Goal: Task Accomplishment & Management: Manage account settings

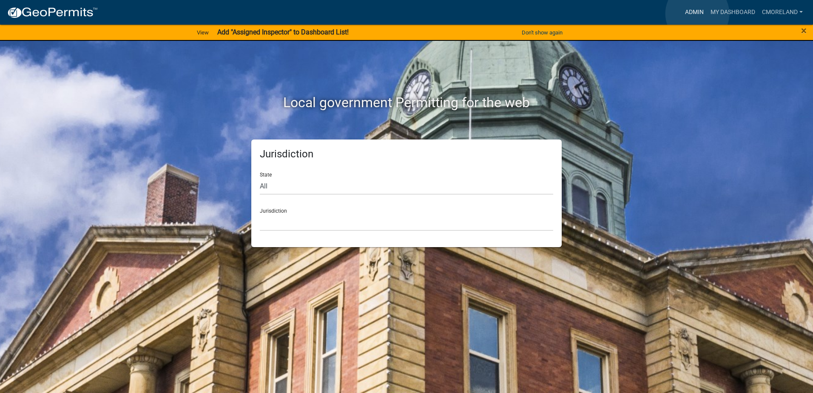
click at [697, 14] on link "Admin" at bounding box center [694, 12] width 26 height 16
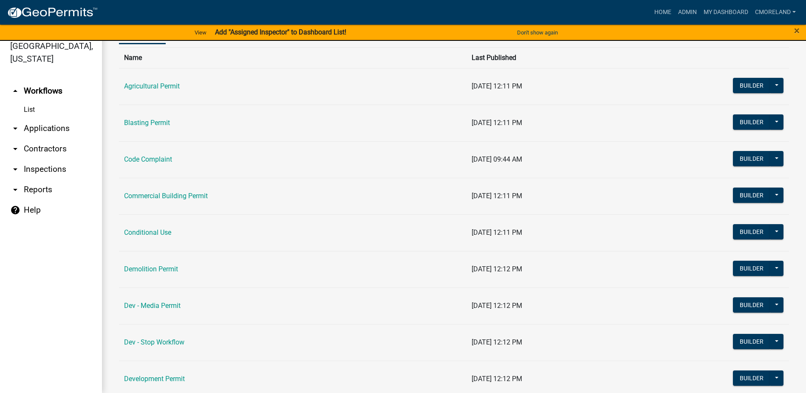
scroll to position [43, 0]
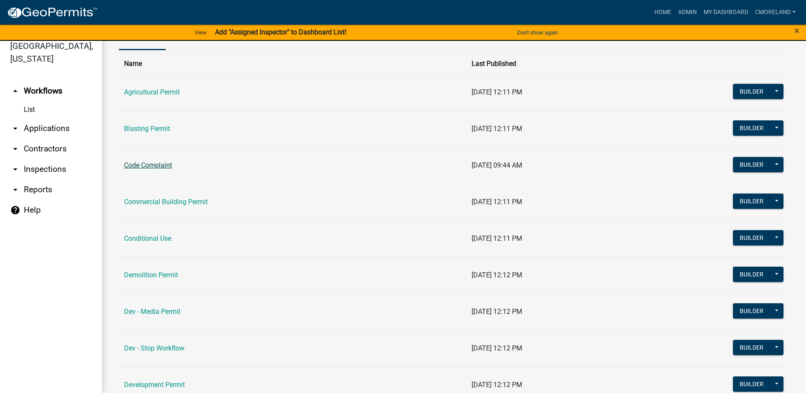
click at [149, 162] on link "Code Complaint" at bounding box center [148, 165] width 48 height 8
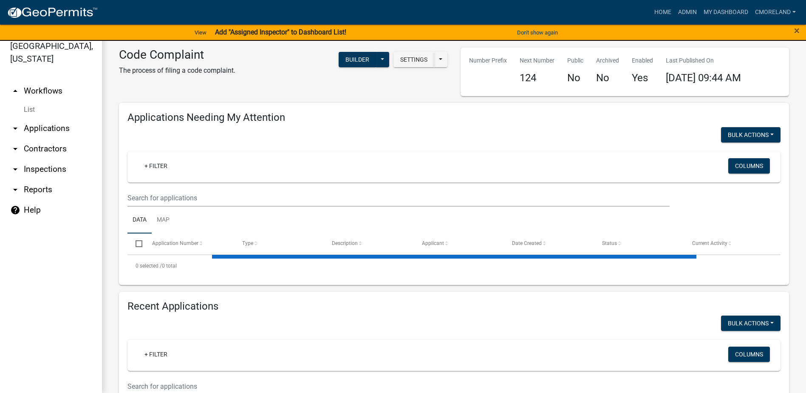
select select "2: 50"
select select "3: 100"
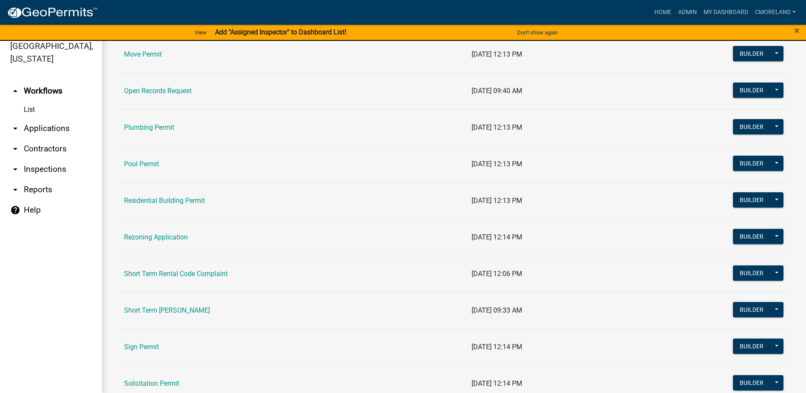
scroll to position [935, 0]
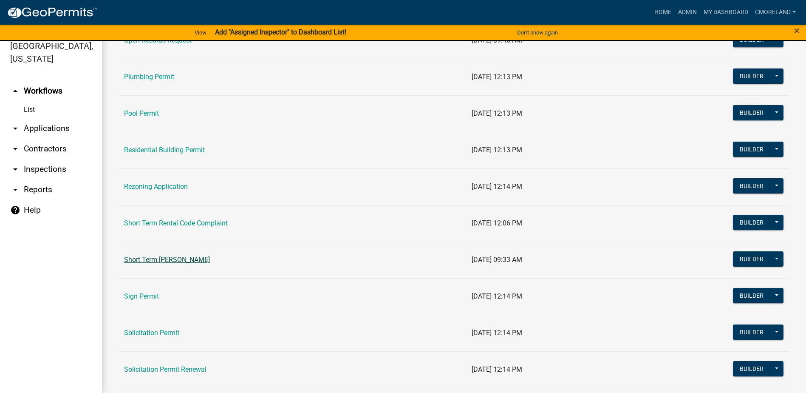
click at [172, 261] on link "Short Term [PERSON_NAME]" at bounding box center [167, 259] width 86 height 8
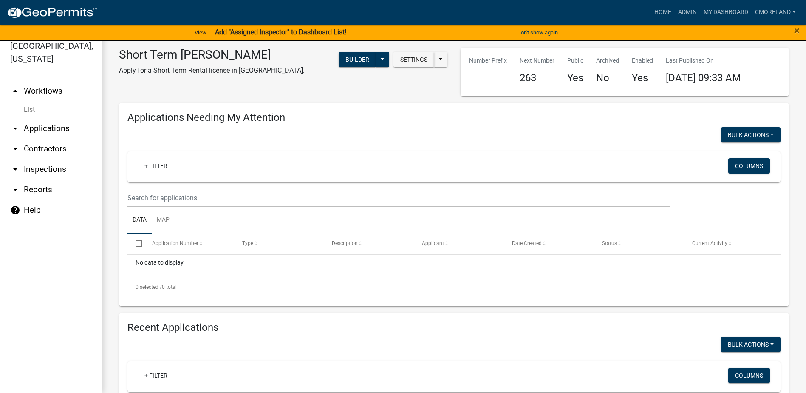
select select "3: 100"
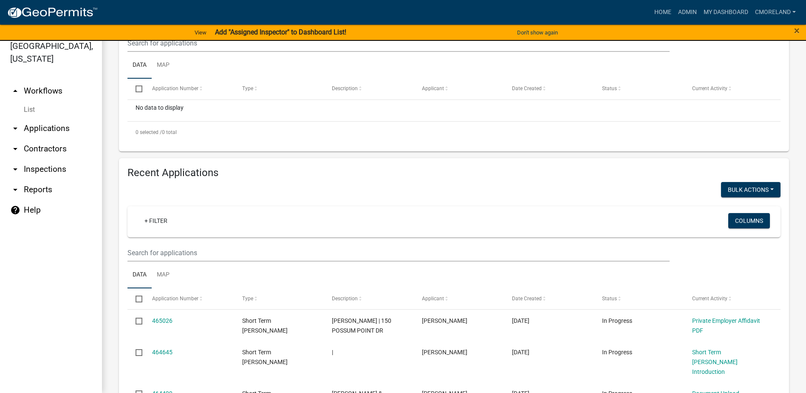
scroll to position [170, 0]
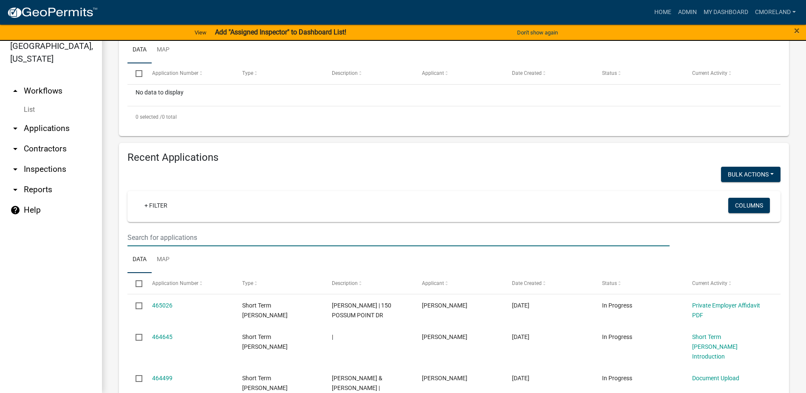
click at [160, 37] on input "text" at bounding box center [399, 27] width 542 height 17
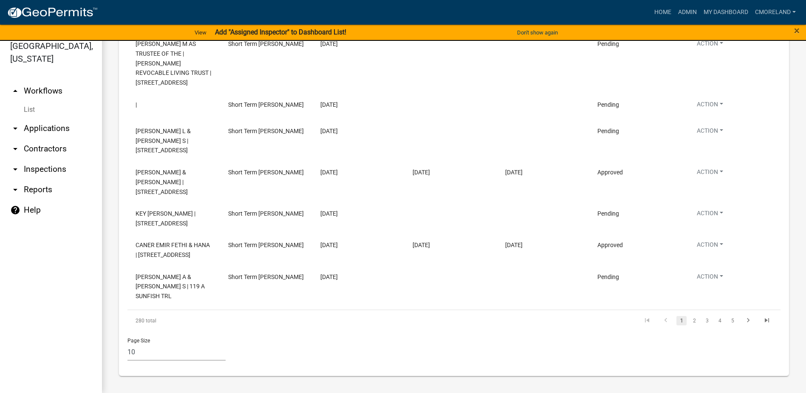
scroll to position [724, 0]
type input "100 crane ln 20a"
click at [689, 319] on link "2" at bounding box center [694, 320] width 10 height 9
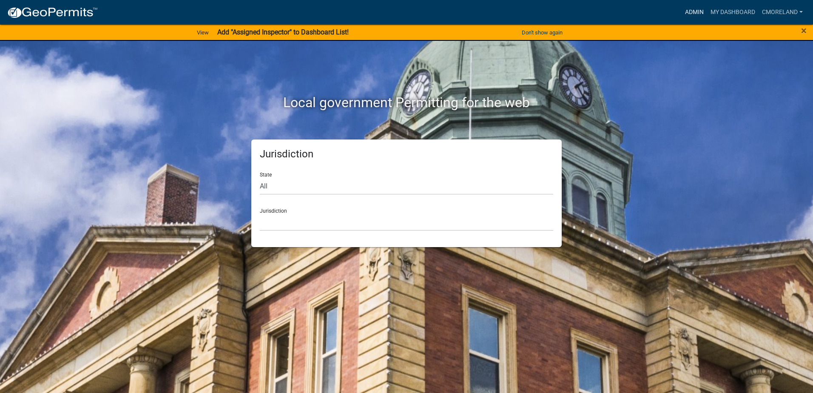
click at [693, 13] on link "Admin" at bounding box center [694, 12] width 26 height 16
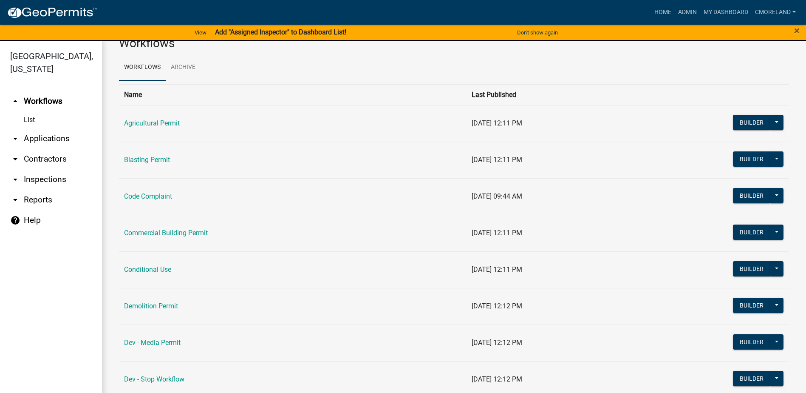
scroll to position [43, 0]
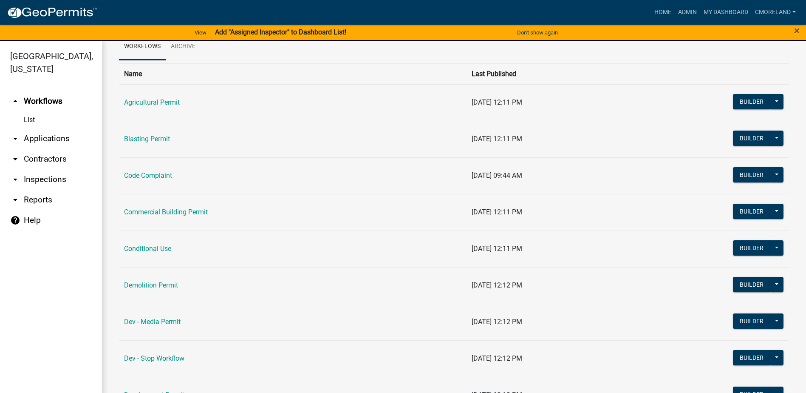
click at [55, 176] on link "arrow_drop_down Inspections" at bounding box center [51, 179] width 102 height 20
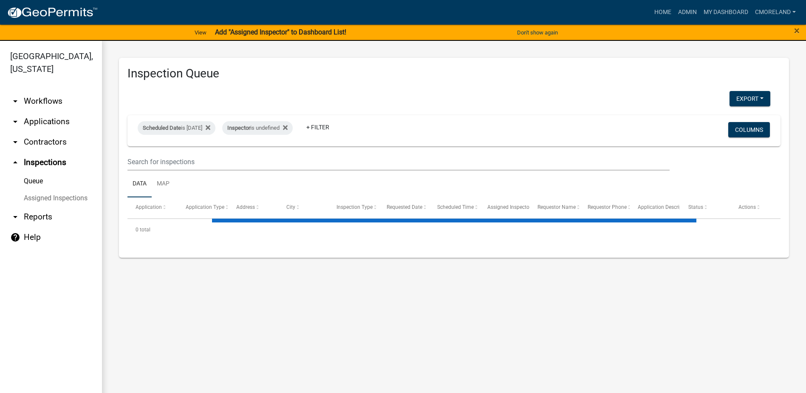
select select "2: 50"
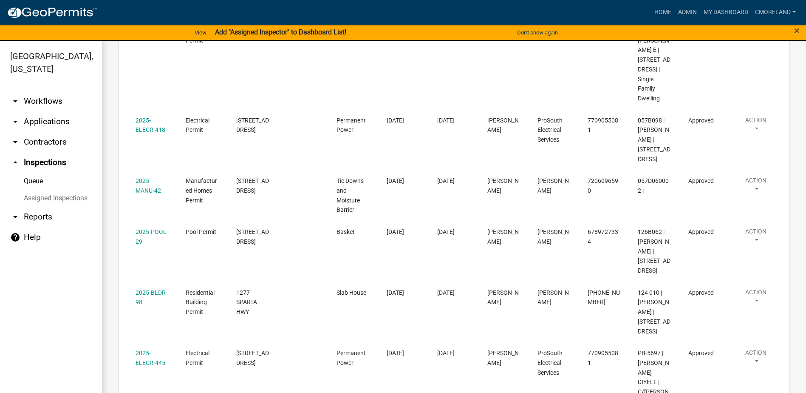
scroll to position [763, 0]
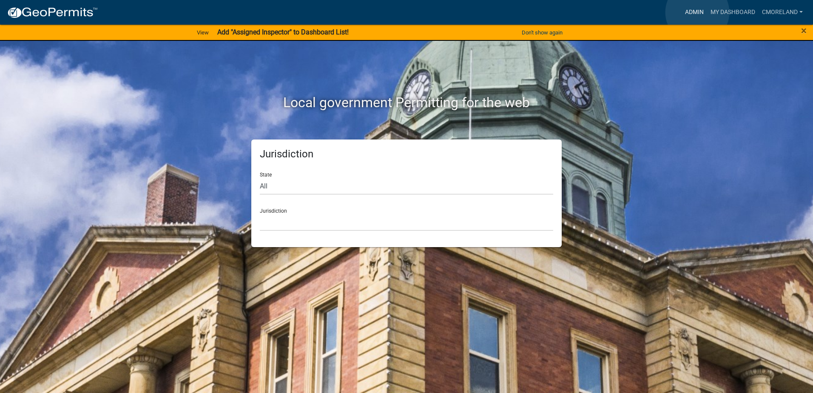
click at [697, 12] on link "Admin" at bounding box center [694, 12] width 26 height 16
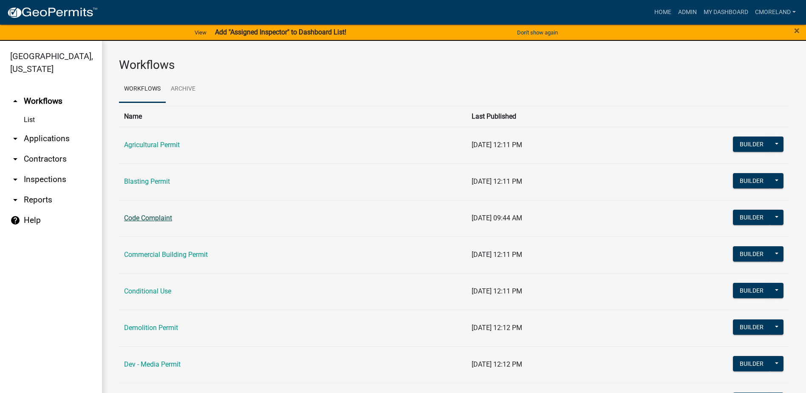
click at [142, 218] on link "Code Complaint" at bounding box center [148, 218] width 48 height 8
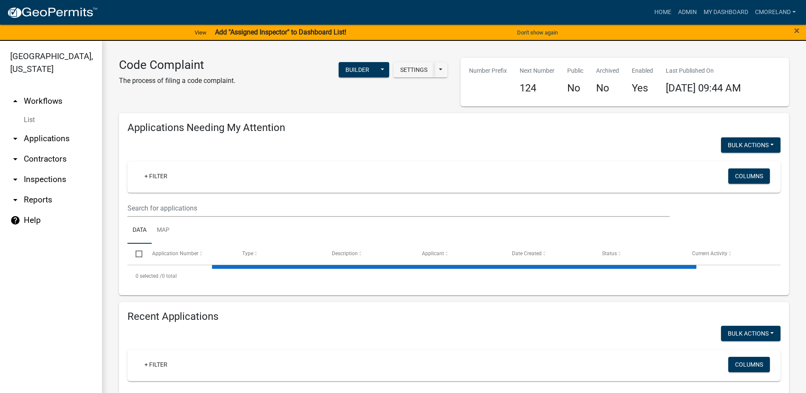
select select "2: 50"
select select "3: 100"
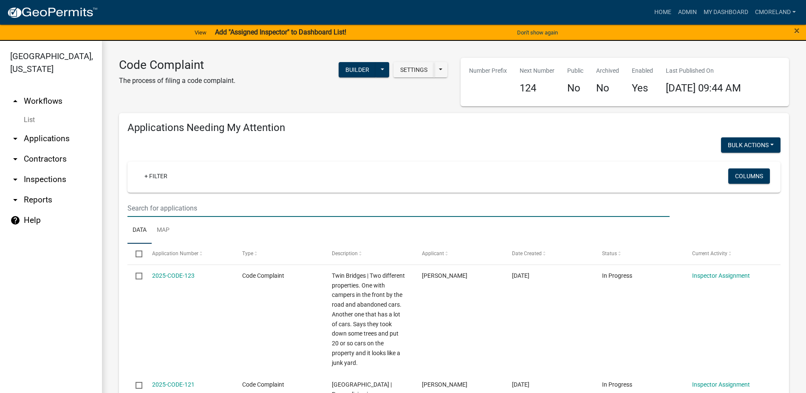
click at [149, 209] on input "text" at bounding box center [399, 207] width 542 height 17
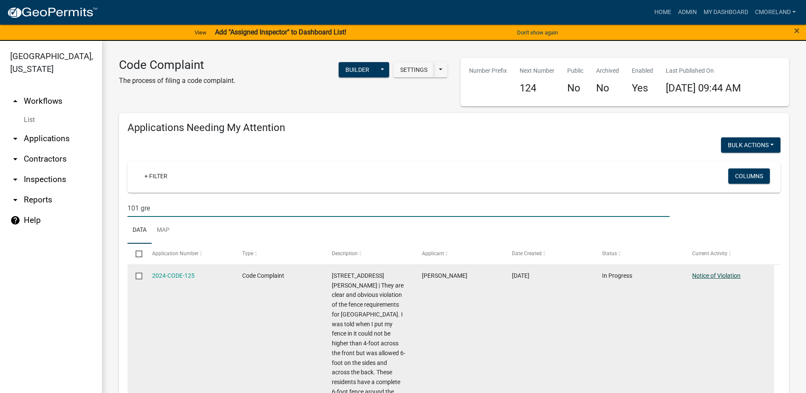
type input "101 gre"
click at [705, 275] on link "Notice of Violation" at bounding box center [716, 275] width 48 height 7
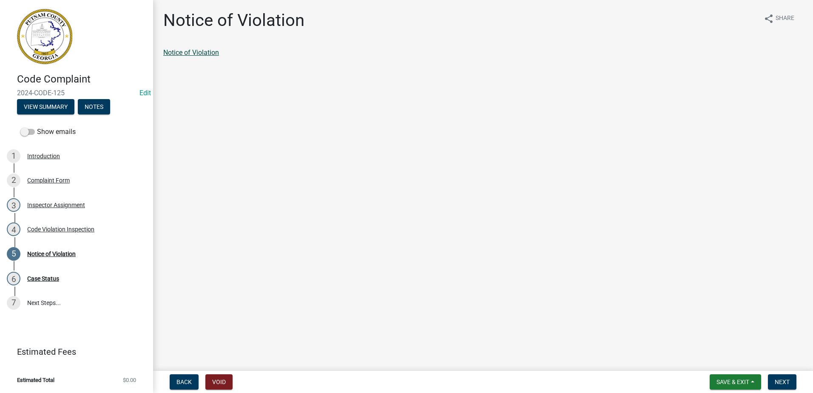
click at [199, 54] on link "Notice of Violation" at bounding box center [191, 52] width 56 height 8
click at [46, 279] on div "Case Status" at bounding box center [43, 278] width 32 height 6
click at [48, 273] on div "6 Case Status" at bounding box center [73, 279] width 133 height 14
click at [60, 228] on div "Code Violation Inspection" at bounding box center [60, 229] width 67 height 6
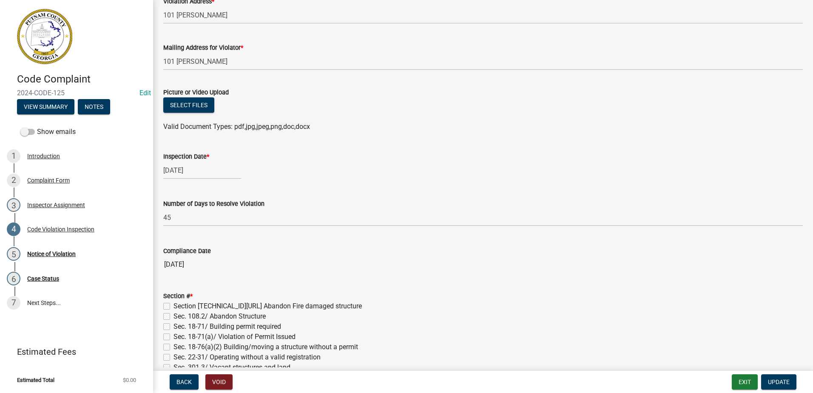
scroll to position [255, 0]
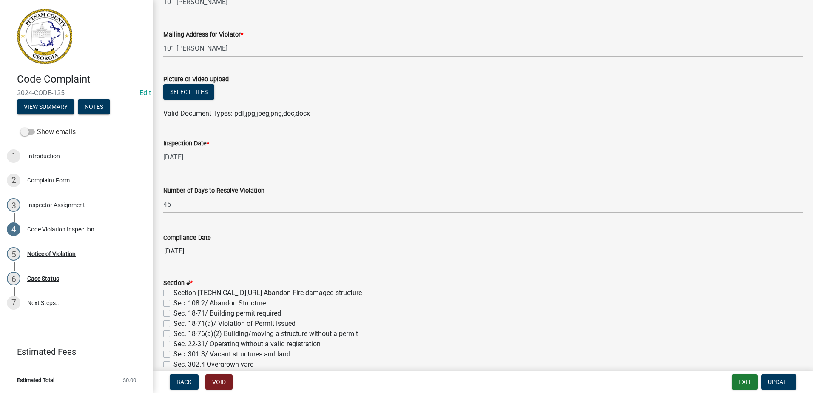
click at [204, 156] on div "10/10/2024" at bounding box center [202, 156] width 78 height 17
select select "10"
select select "2024"
click at [256, 175] on button "Next month" at bounding box center [253, 175] width 10 height 14
click at [255, 172] on button "Next month" at bounding box center [253, 175] width 10 height 14
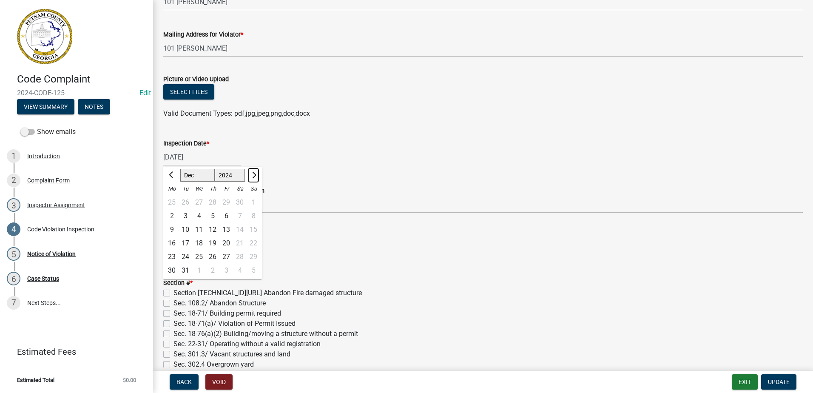
click at [255, 172] on button "Next month" at bounding box center [253, 175] width 10 height 14
select select "1"
select select "2025"
click at [255, 172] on button "Next month" at bounding box center [253, 175] width 10 height 14
click at [254, 172] on button "Next month" at bounding box center [253, 175] width 10 height 14
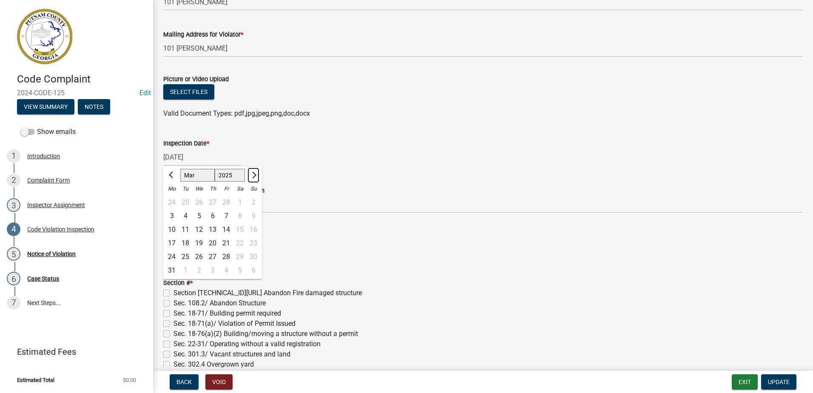
click at [254, 172] on button "Next month" at bounding box center [253, 175] width 10 height 14
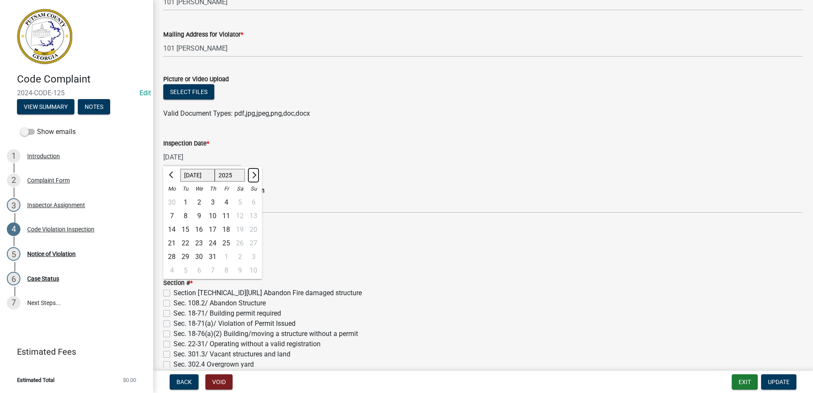
select select "8"
click at [172, 243] on div "18" at bounding box center [172, 243] width 14 height 14
type input "[DATE]"
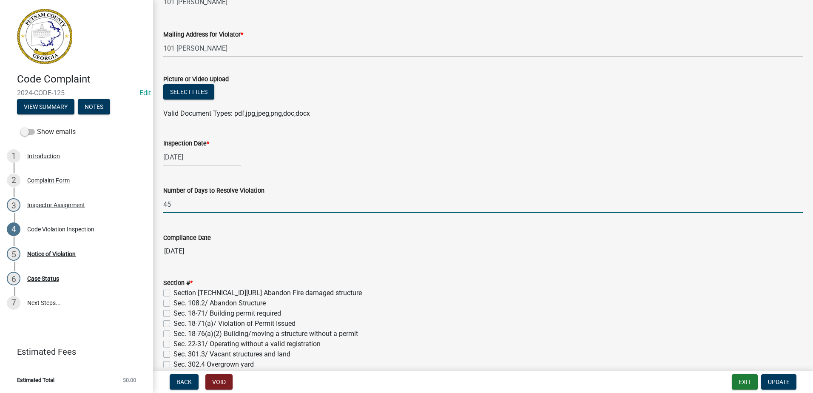
click at [184, 203] on input "45" at bounding box center [482, 204] width 639 height 17
type input "4"
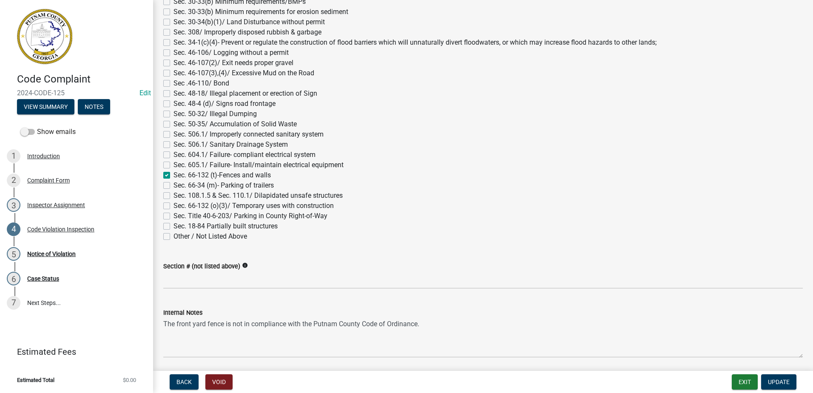
scroll to position [798, 0]
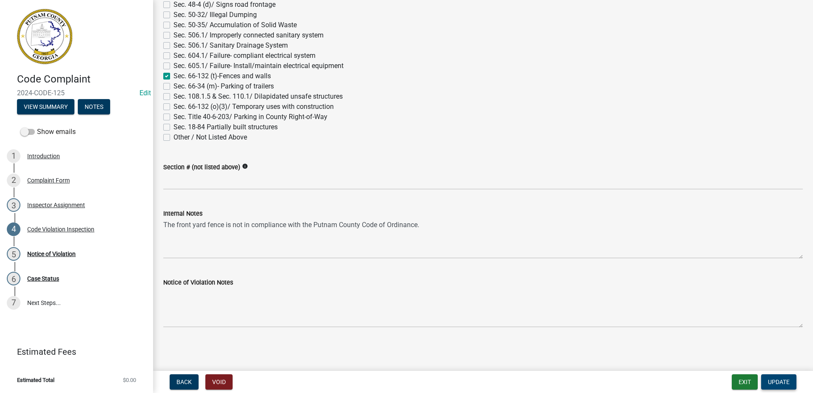
type input "30"
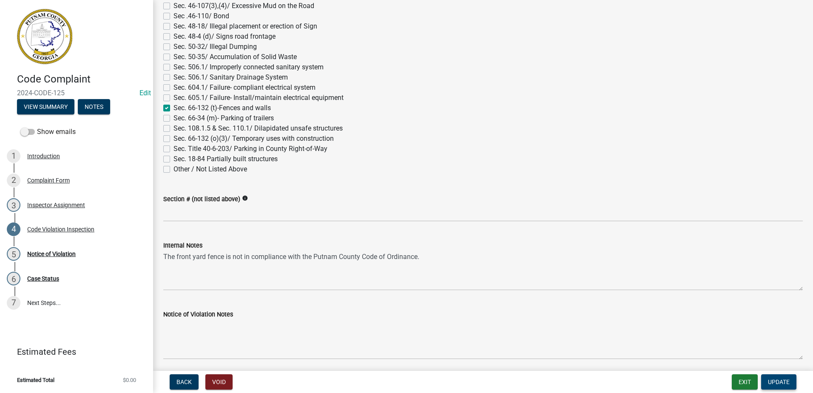
click at [774, 382] on span "Update" at bounding box center [779, 381] width 22 height 7
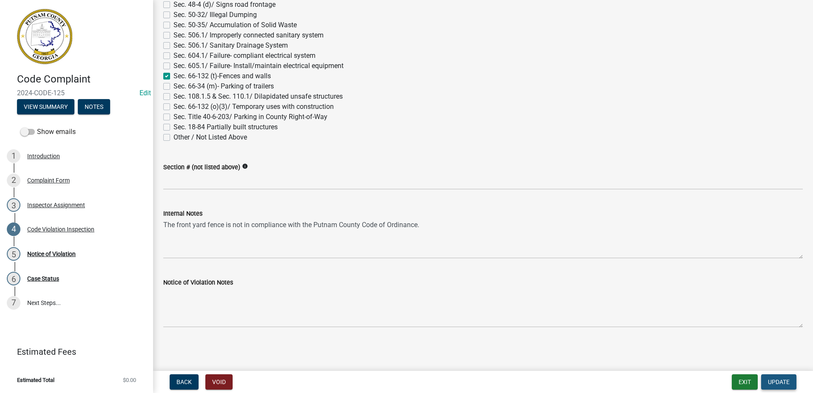
click at [775, 382] on span "Update" at bounding box center [779, 381] width 22 height 7
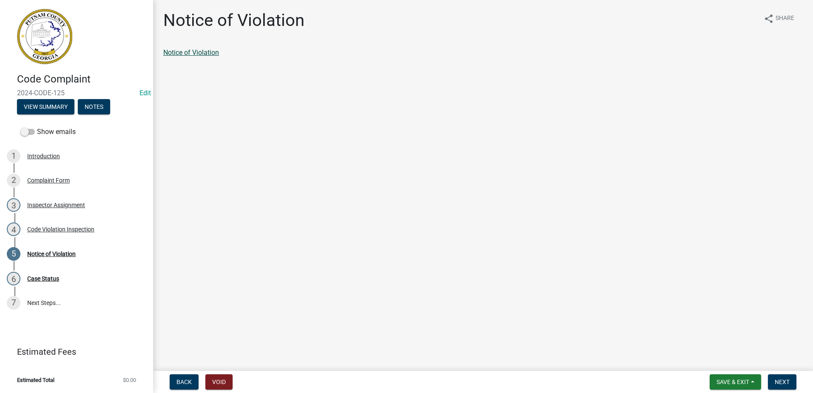
click at [202, 54] on link "Notice of Violation" at bounding box center [191, 52] width 56 height 8
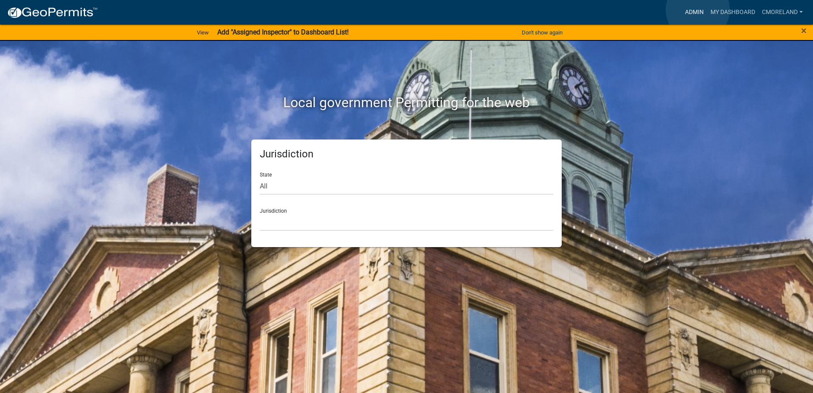
click at [697, 10] on link "Admin" at bounding box center [694, 12] width 26 height 16
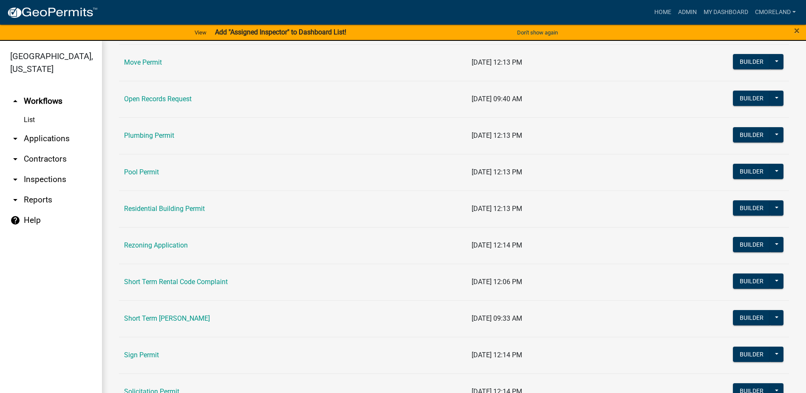
scroll to position [893, 0]
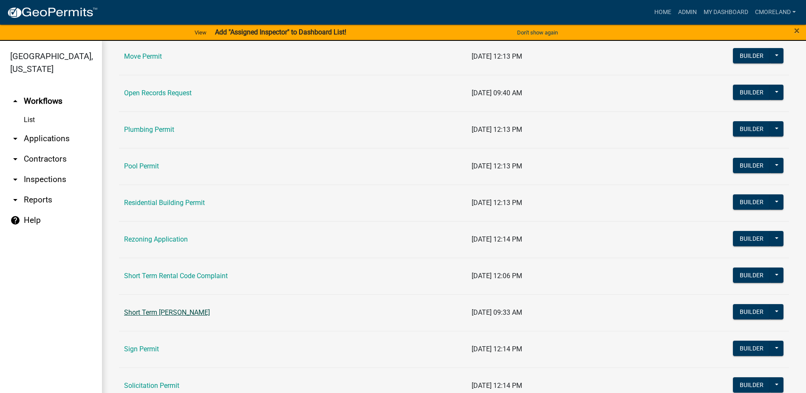
click at [176, 311] on link "Short Term [PERSON_NAME]" at bounding box center [167, 312] width 86 height 8
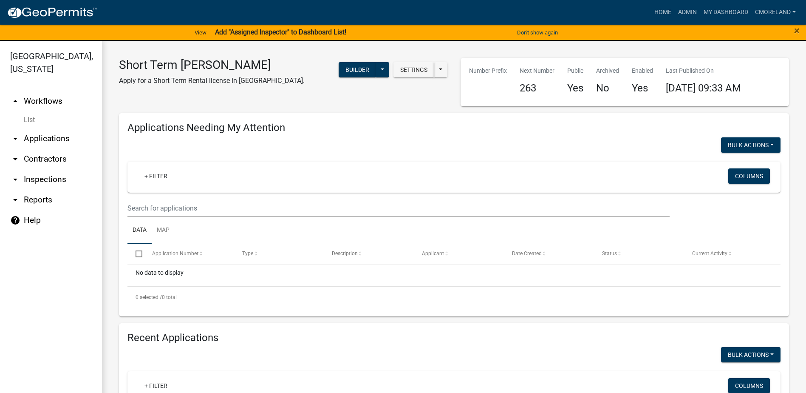
select select "3: 100"
click at [167, 207] on input "text" at bounding box center [399, 207] width 542 height 17
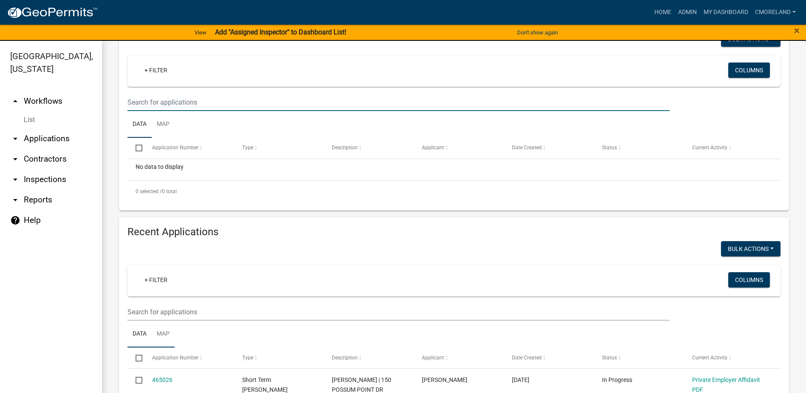
scroll to position [128, 0]
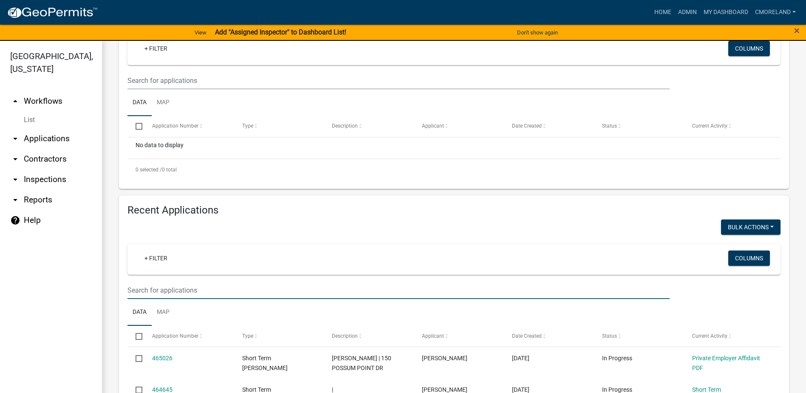
click at [310, 285] on input "text" at bounding box center [399, 289] width 542 height 17
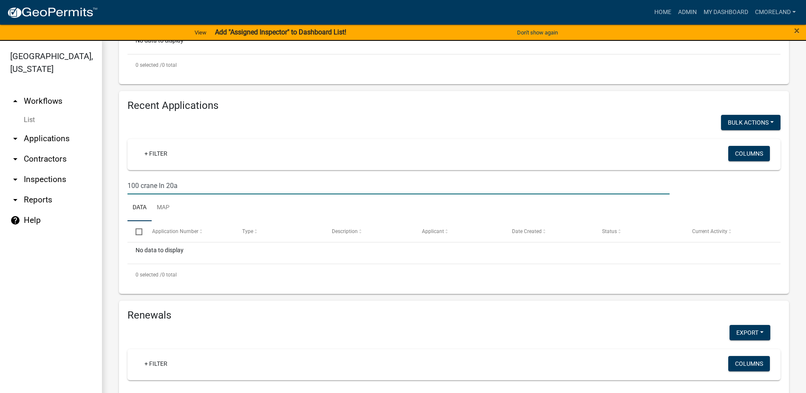
scroll to position [213, 0]
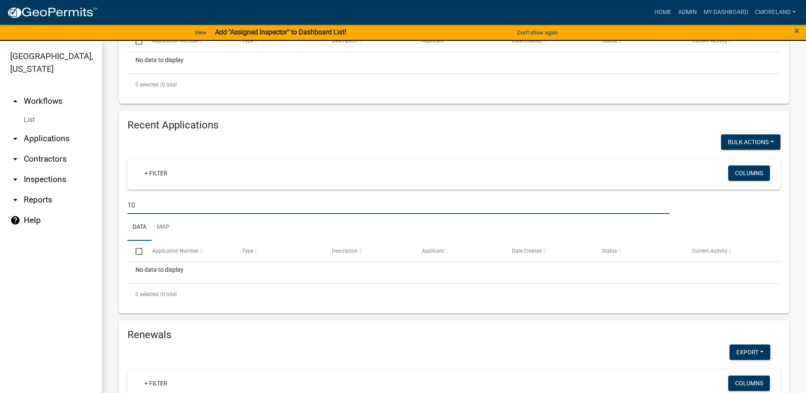
type input "1"
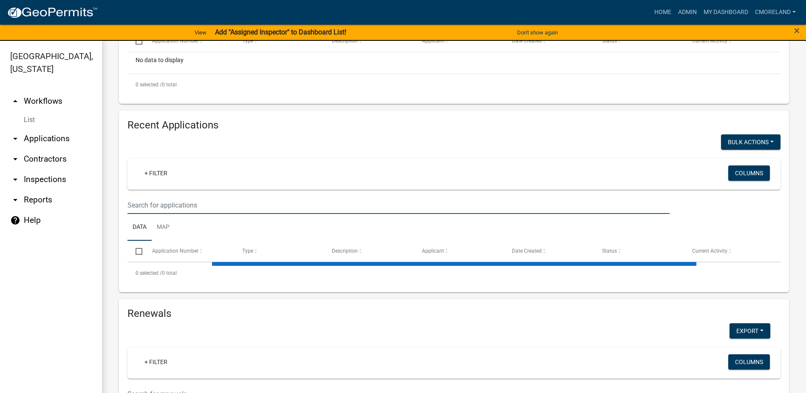
select select "3: 100"
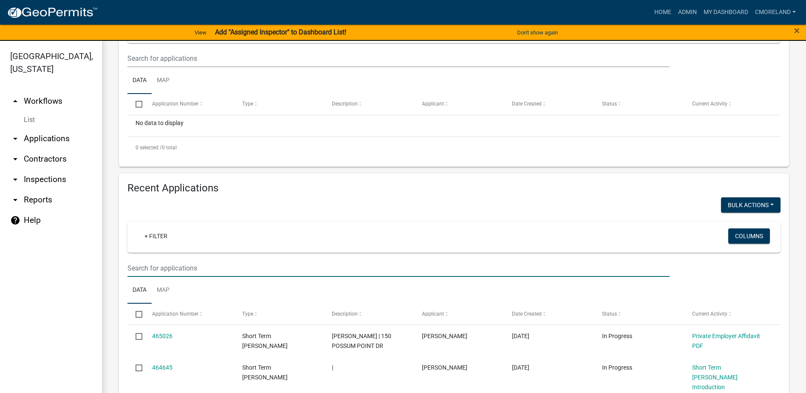
scroll to position [161, 0]
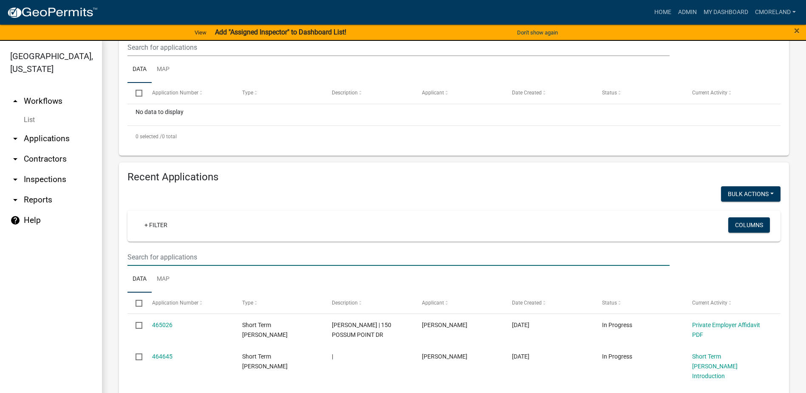
click at [177, 251] on input "text" at bounding box center [399, 256] width 542 height 17
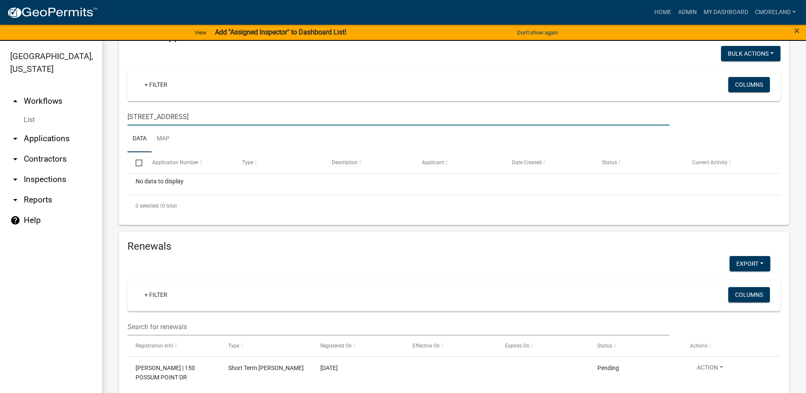
scroll to position [288, 0]
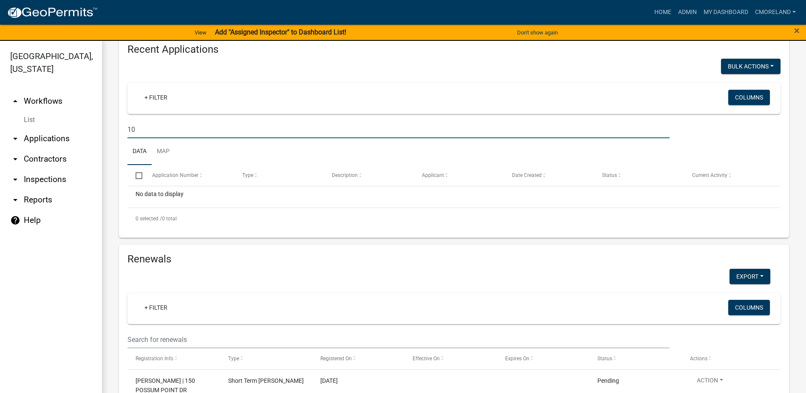
type input "1"
select select "3: 100"
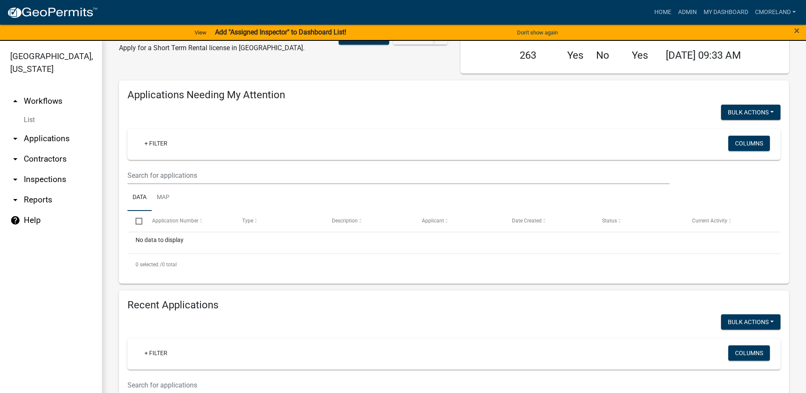
scroll to position [0, 0]
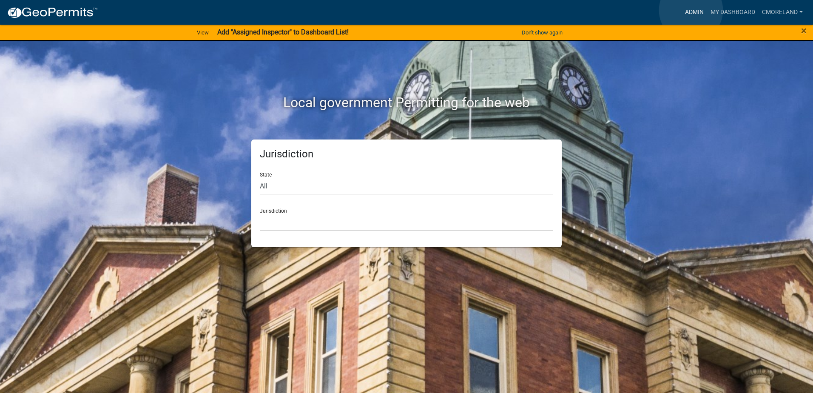
click at [691, 10] on link "Admin" at bounding box center [694, 12] width 26 height 16
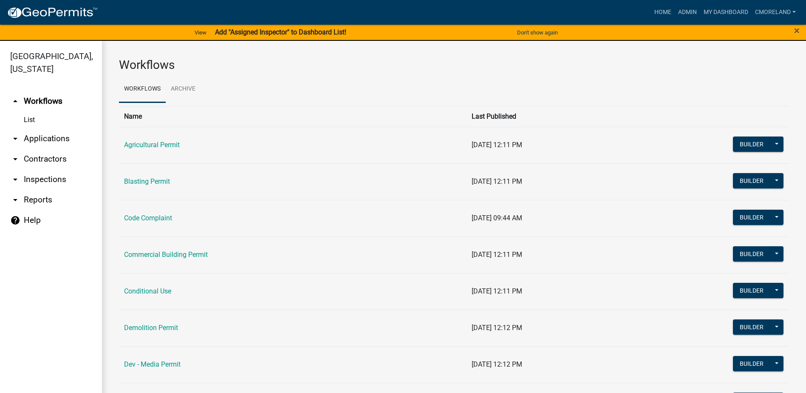
click at [54, 179] on link "arrow_drop_down Inspections" at bounding box center [51, 179] width 102 height 20
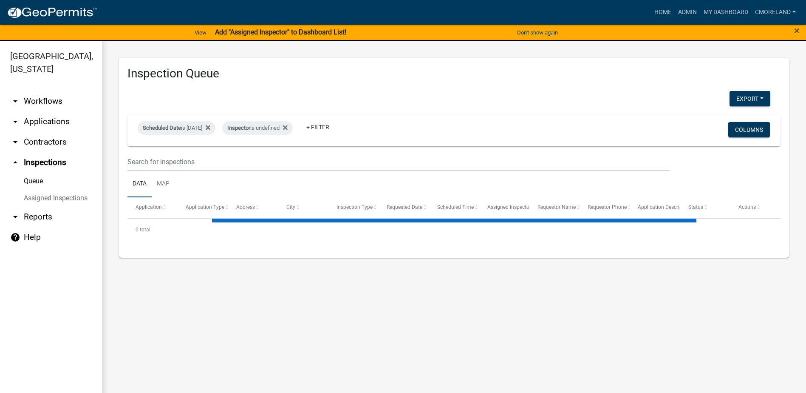
select select "2: 50"
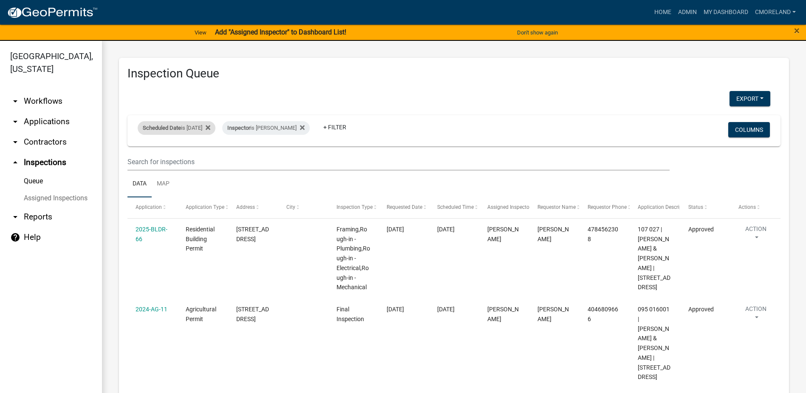
click at [215, 128] on div "Scheduled Date is 08/15/2025" at bounding box center [177, 128] width 78 height 14
click at [210, 128] on icon at bounding box center [208, 127] width 5 height 5
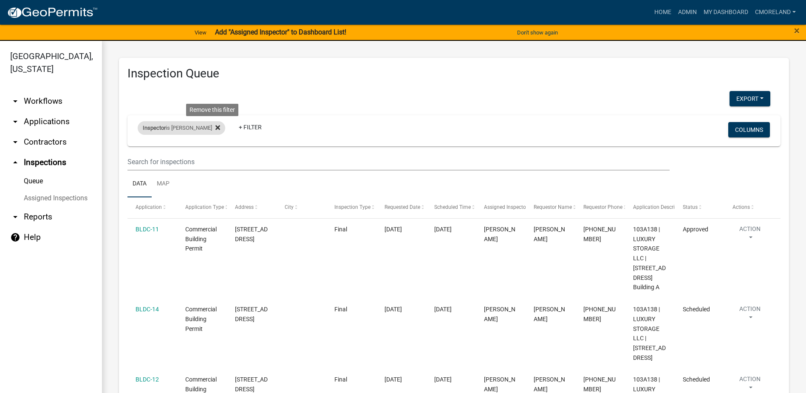
click at [215, 125] on icon at bounding box center [217, 127] width 5 height 7
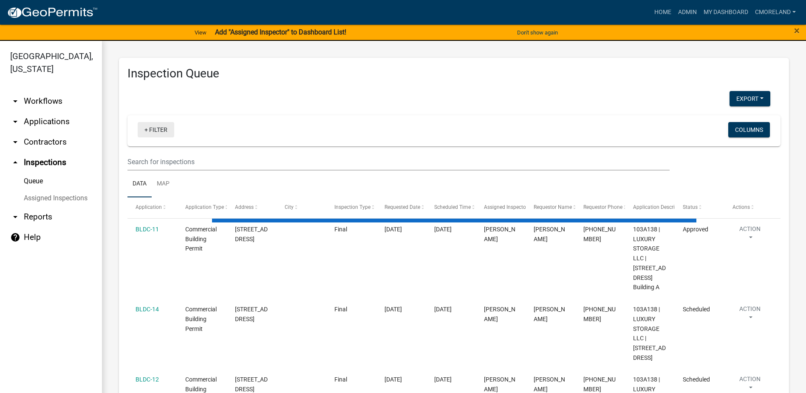
click at [159, 125] on link "+ Filter" at bounding box center [156, 129] width 37 height 15
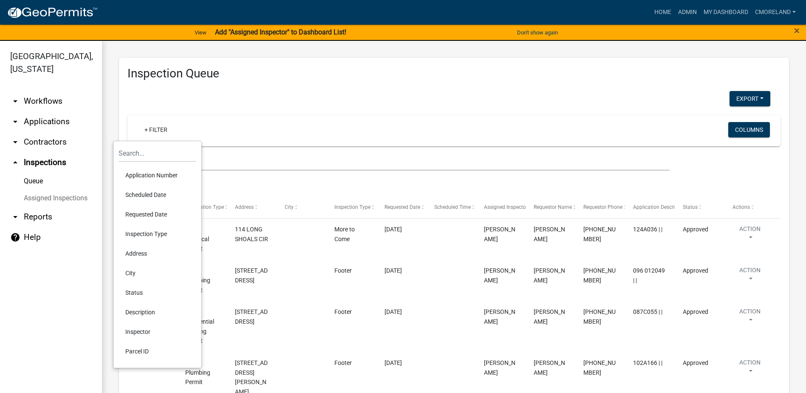
click at [143, 212] on li "Requested Date" at bounding box center [158, 214] width 78 height 20
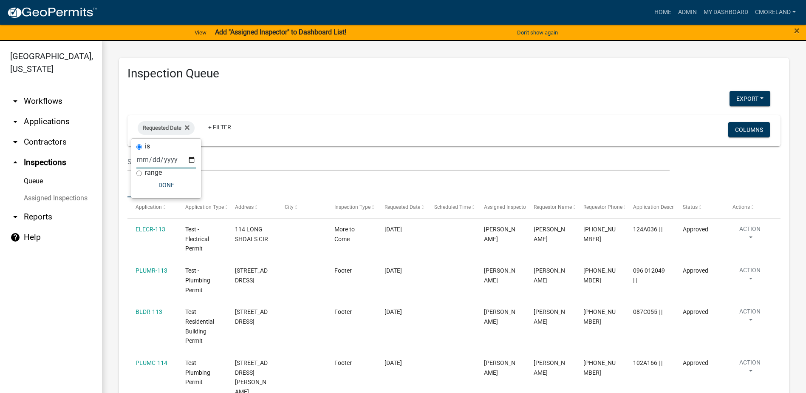
click at [192, 156] on input "date" at bounding box center [166, 159] width 60 height 17
type input "2025-08-15"
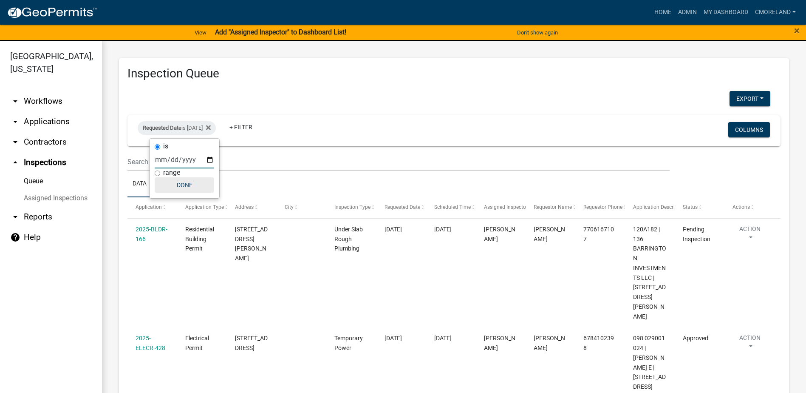
click at [186, 186] on button "Done" at bounding box center [185, 184] width 60 height 15
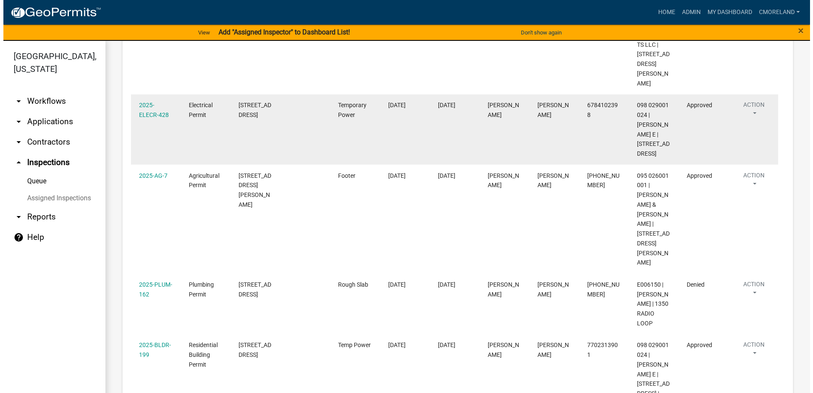
scroll to position [255, 0]
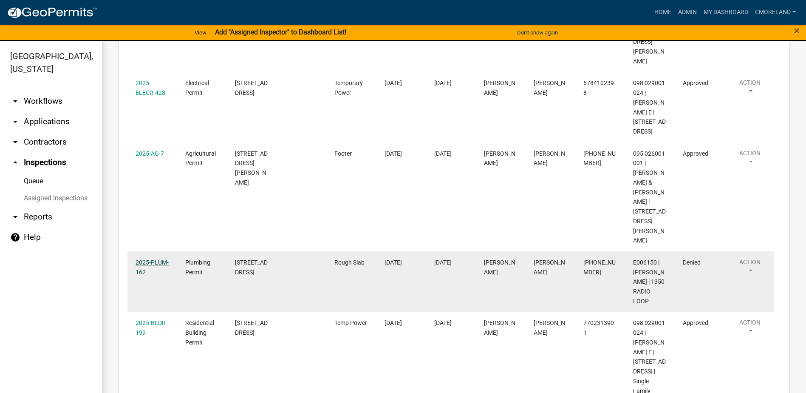
click at [153, 259] on link "2025-PLUM-162" at bounding box center [152, 267] width 33 height 17
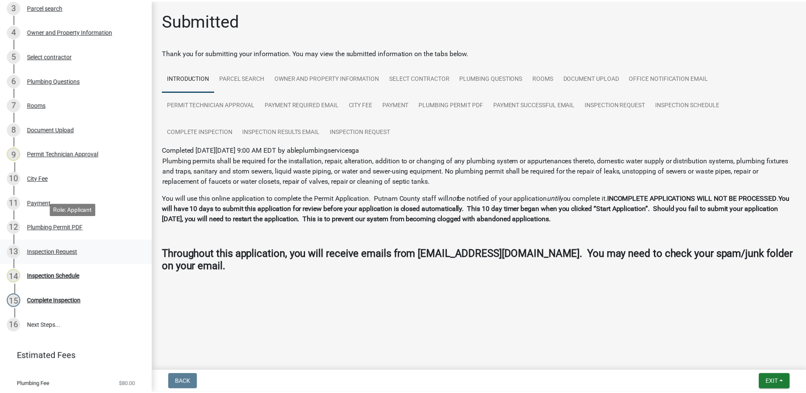
scroll to position [221, 0]
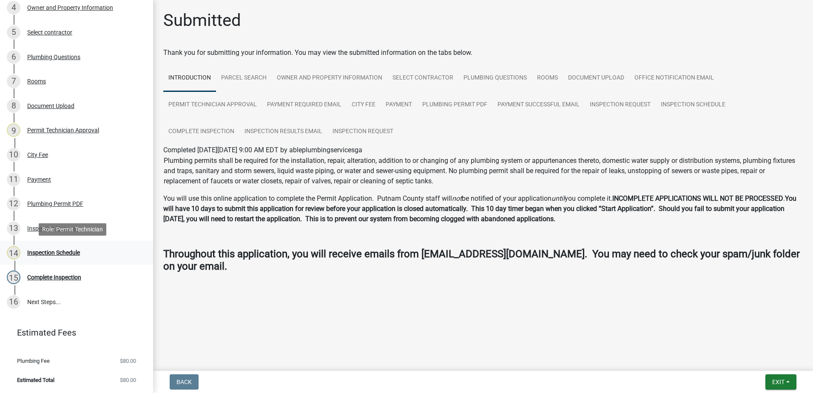
click at [63, 253] on div "Inspection Schedule" at bounding box center [53, 252] width 53 height 6
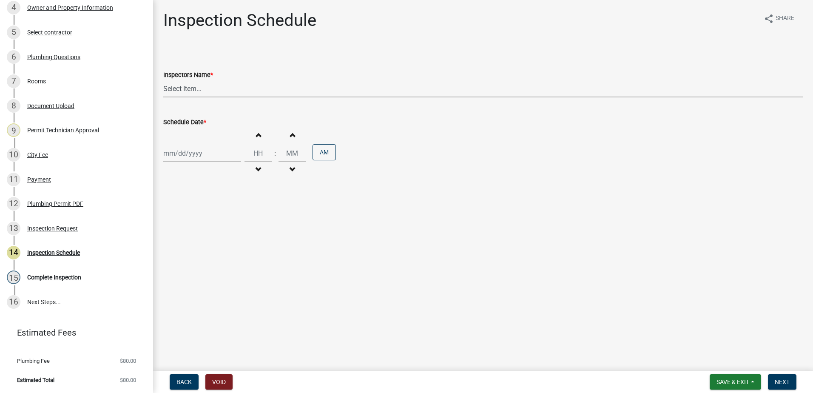
click at [232, 90] on select "Select Item... mrivera (Michele Rivera) jstokes (Jerry Stokes) asmith105 (Antho…" at bounding box center [482, 88] width 639 height 17
click at [57, 228] on div "Inspection Request" at bounding box center [52, 228] width 51 height 6
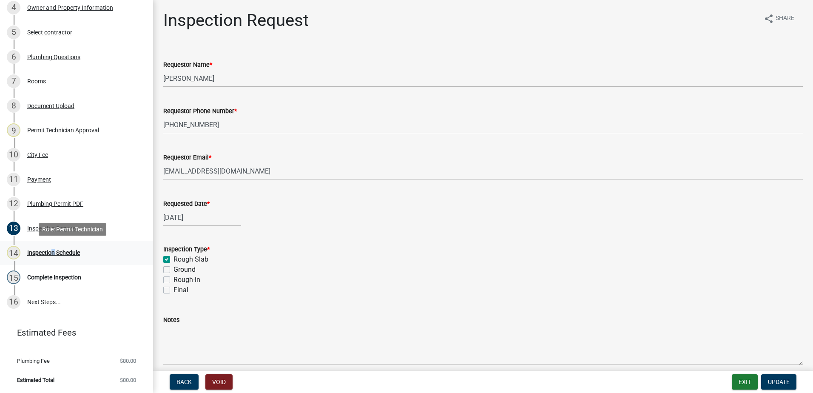
click at [51, 250] on div "Inspection Schedule" at bounding box center [53, 252] width 53 height 6
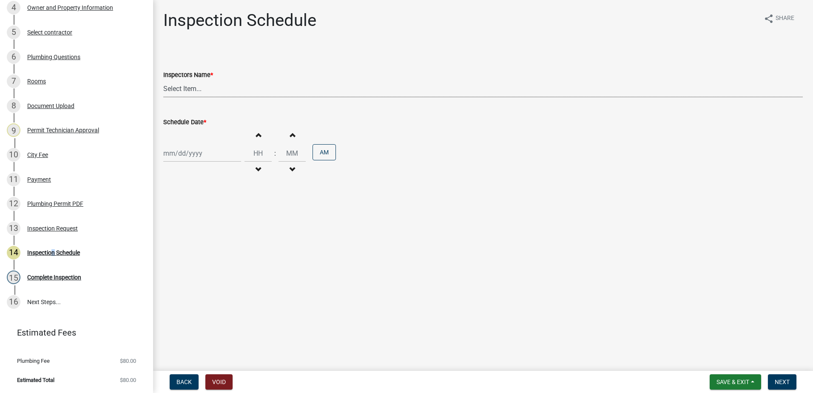
click at [197, 91] on select "Select Item... mrivera (Michele Rivera) jstokes (Jerry Stokes) asmith105 (Antho…" at bounding box center [482, 88] width 639 height 17
select select "07642ab0-564c-47bb-824b-0ccf2da83593"
click at [163, 80] on select "Select Item... mrivera (Michele Rivera) jstokes (Jerry Stokes) asmith105 (Antho…" at bounding box center [482, 88] width 639 height 17
select select "8"
select select "2025"
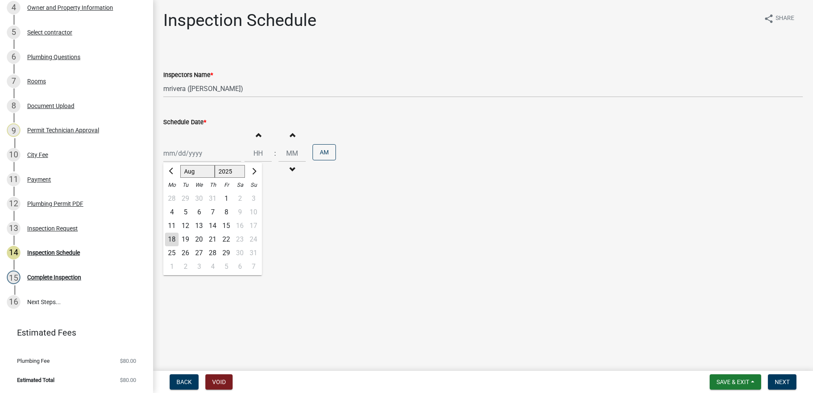
click at [207, 153] on div "Jan Feb Mar Apr May Jun Jul Aug Sep Oct Nov Dec 1525 1526 1527 1528 1529 1530 1…" at bounding box center [202, 153] width 78 height 17
click at [184, 240] on div "19" at bounding box center [186, 239] width 14 height 14
type input "[DATE]"
click at [780, 381] on span "Next" at bounding box center [781, 381] width 15 height 7
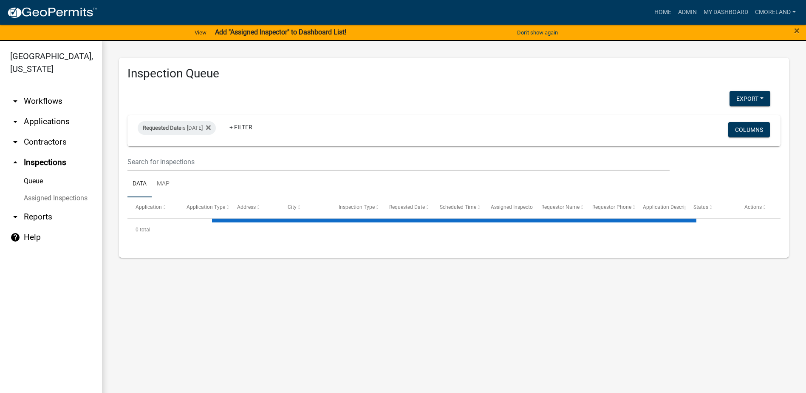
select select "2: 50"
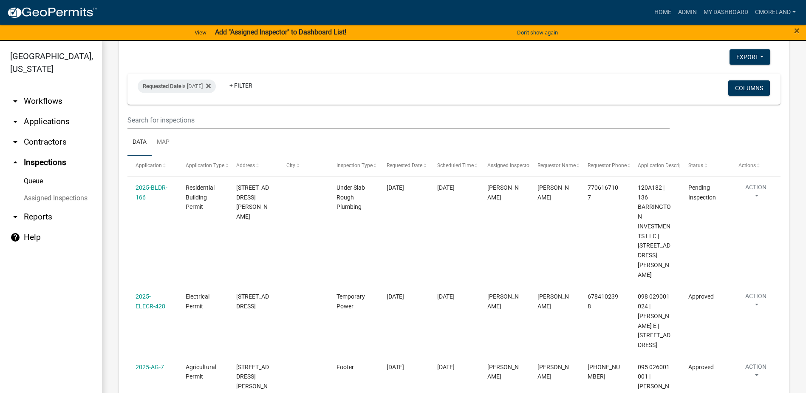
scroll to position [38, 0]
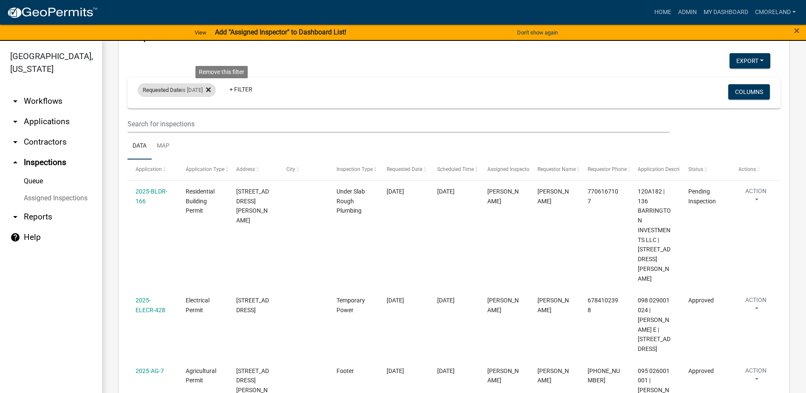
click at [211, 91] on icon at bounding box center [208, 90] width 5 height 5
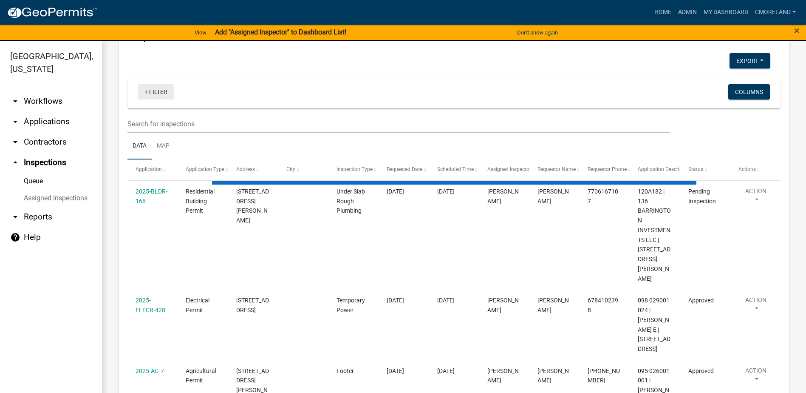
click at [153, 91] on link "+ Filter" at bounding box center [156, 91] width 37 height 15
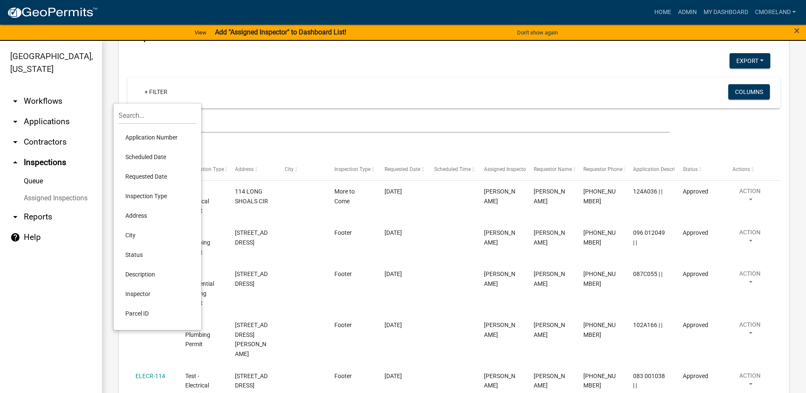
click at [153, 154] on li "Scheduled Date" at bounding box center [158, 157] width 78 height 20
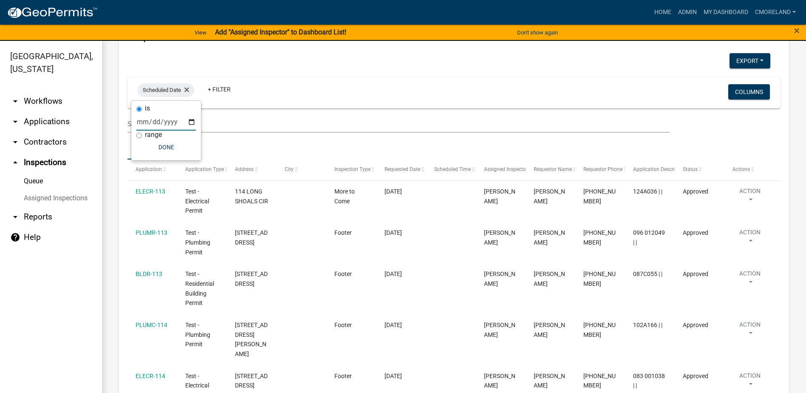
click at [193, 120] on input "date" at bounding box center [166, 121] width 60 height 17
type input "2025-08-19"
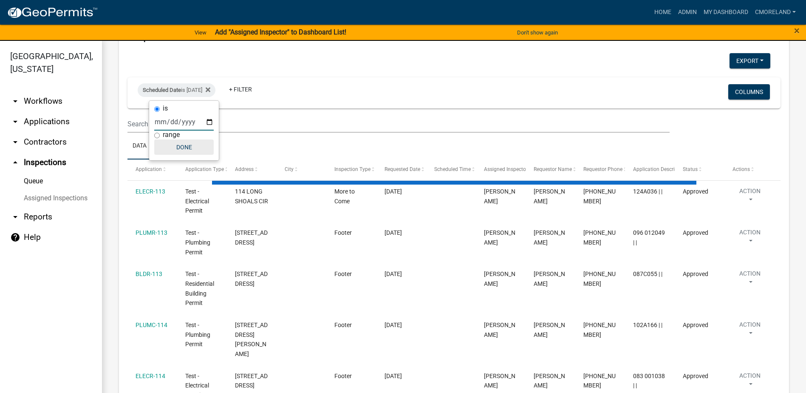
click at [186, 145] on div "is 2025-08-19 range Done" at bounding box center [184, 131] width 70 height 60
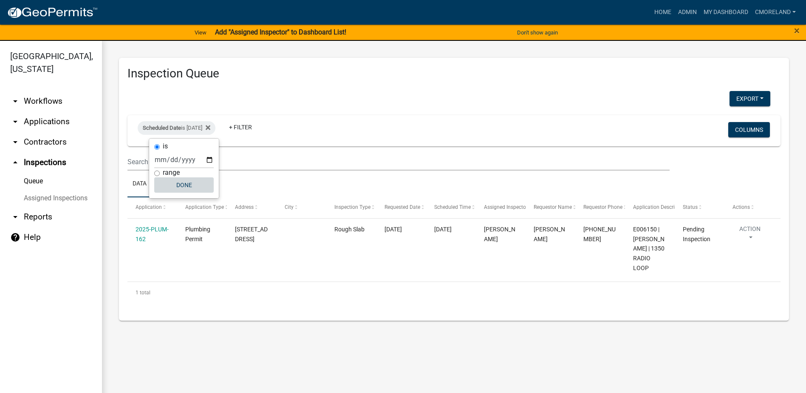
click at [201, 184] on button "Done" at bounding box center [184, 184] width 60 height 15
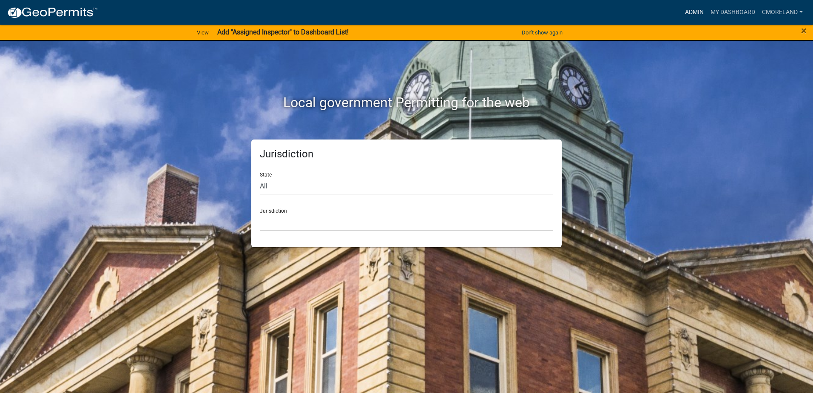
click at [695, 11] on link "Admin" at bounding box center [694, 12] width 26 height 16
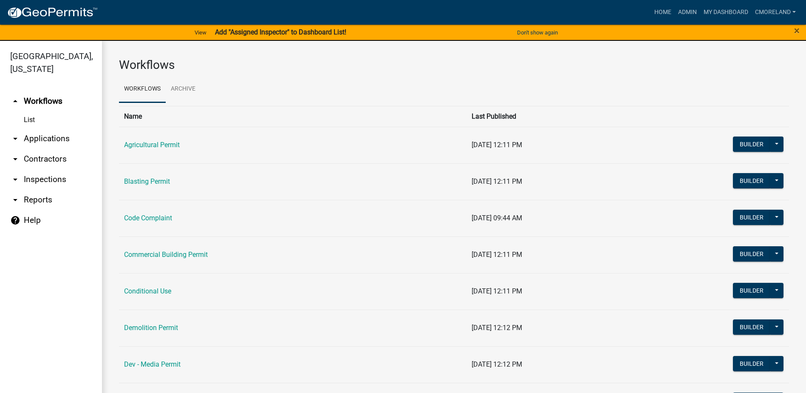
click at [49, 178] on link "arrow_drop_down Inspections" at bounding box center [51, 179] width 102 height 20
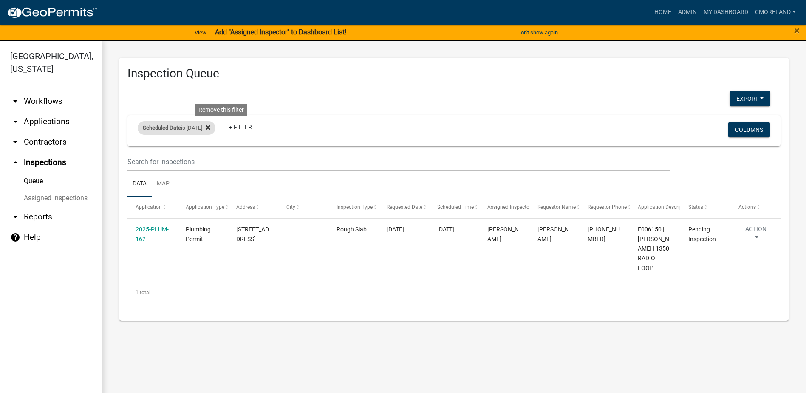
click at [210, 126] on icon at bounding box center [208, 127] width 5 height 5
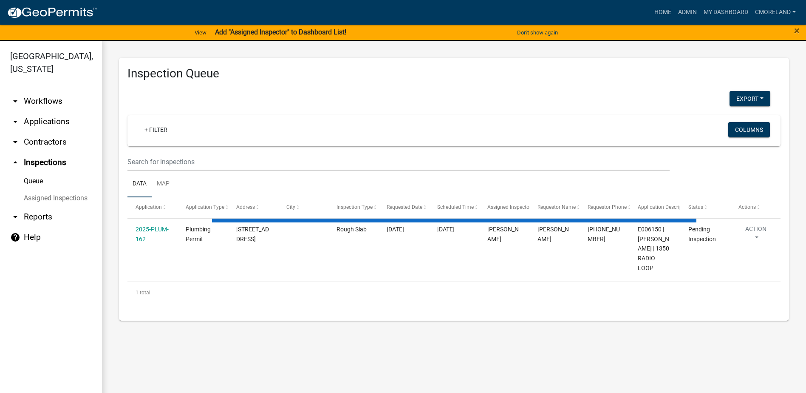
select select "2: 50"
